Goal: Navigation & Orientation: Find specific page/section

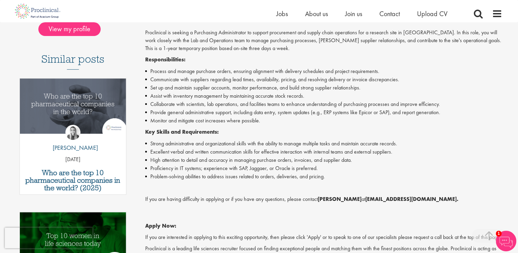
scroll to position [171, 0]
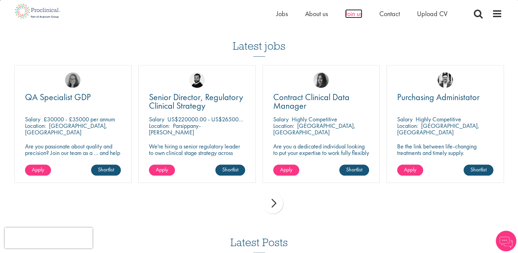
click at [353, 12] on span "Join us" at bounding box center [353, 13] width 17 height 9
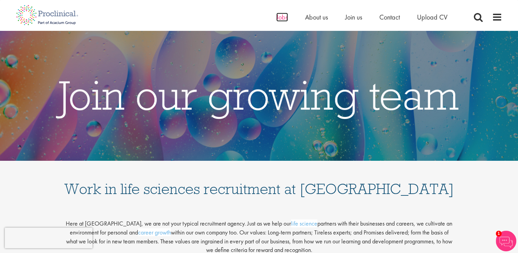
click at [283, 17] on span "Jobs" at bounding box center [282, 17] width 12 height 9
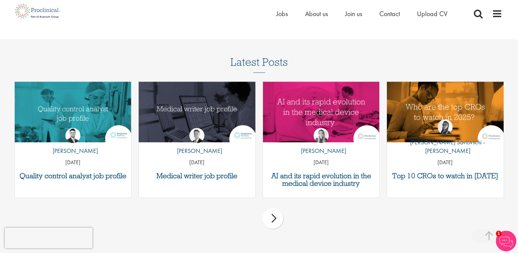
scroll to position [788, 0]
